Goal: Information Seeking & Learning: Learn about a topic

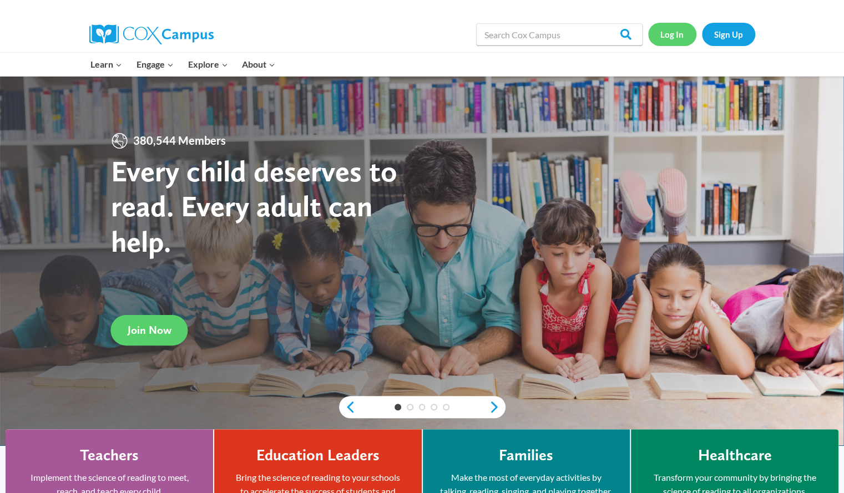
click at [679, 34] on link "Log In" at bounding box center [672, 34] width 48 height 23
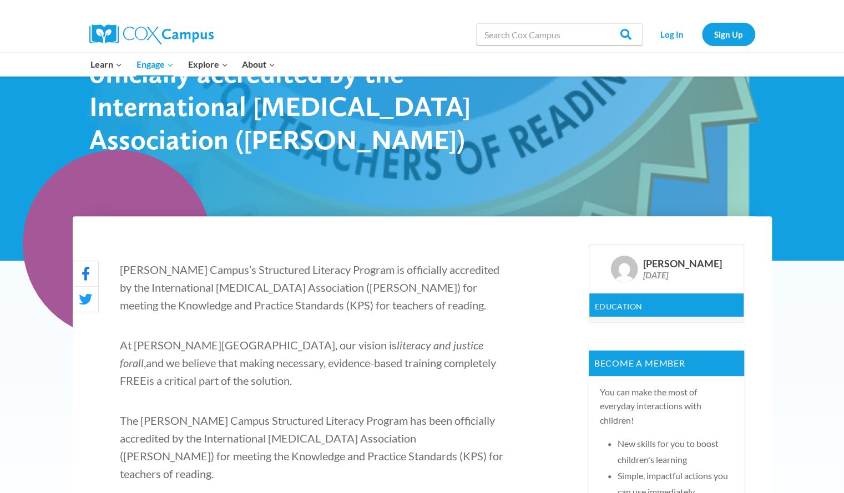
scroll to position [225, 0]
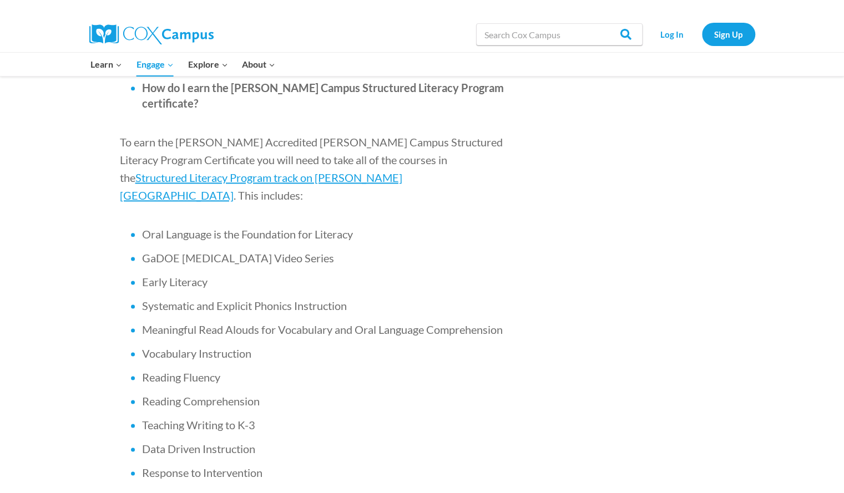
scroll to position [648, 0]
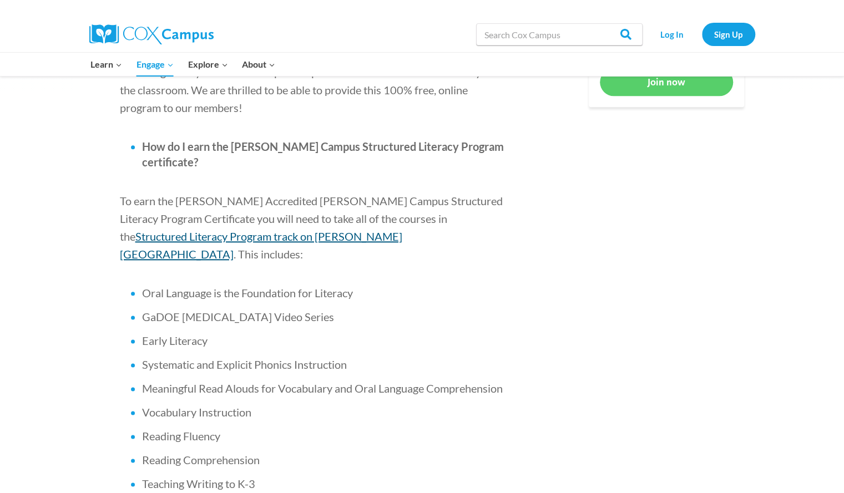
click at [381, 230] on span "Structured Literacy Program track on [PERSON_NAME][GEOGRAPHIC_DATA]" at bounding box center [261, 245] width 282 height 31
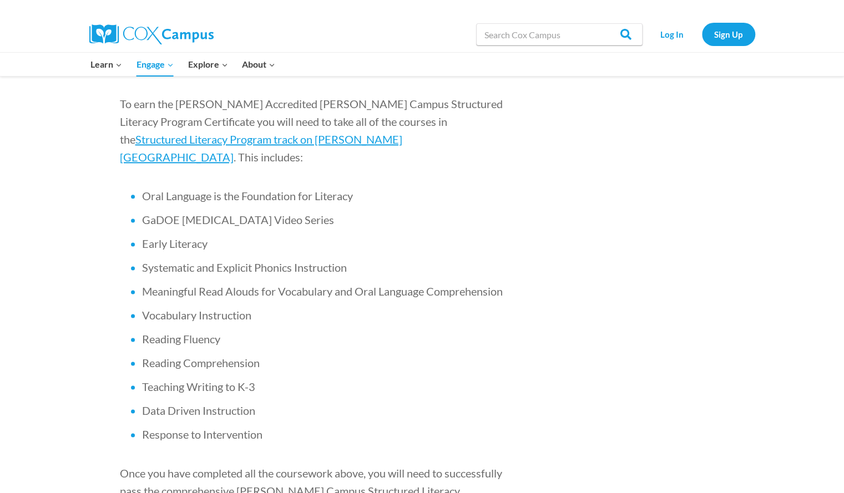
scroll to position [745, 0]
click at [235, 189] on span "Oral Language is the Foundation for Literacy" at bounding box center [247, 195] width 211 height 13
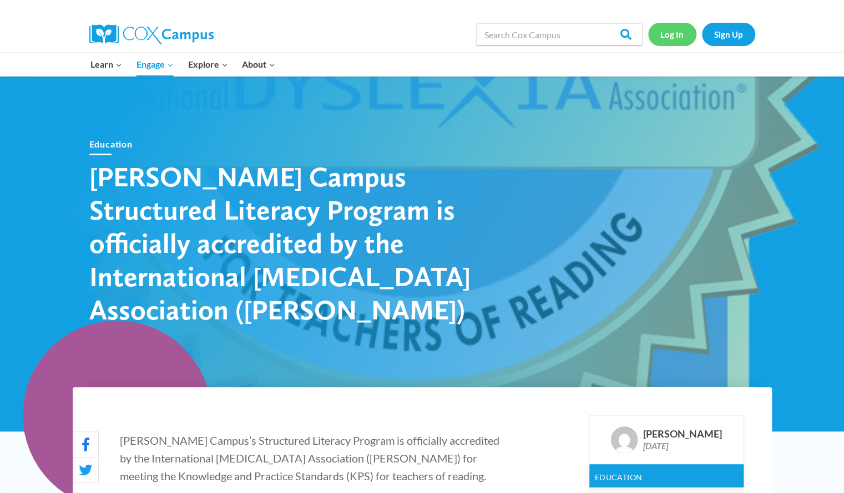
click at [667, 35] on link "Log In" at bounding box center [672, 34] width 48 height 23
